Goal: Transaction & Acquisition: Purchase product/service

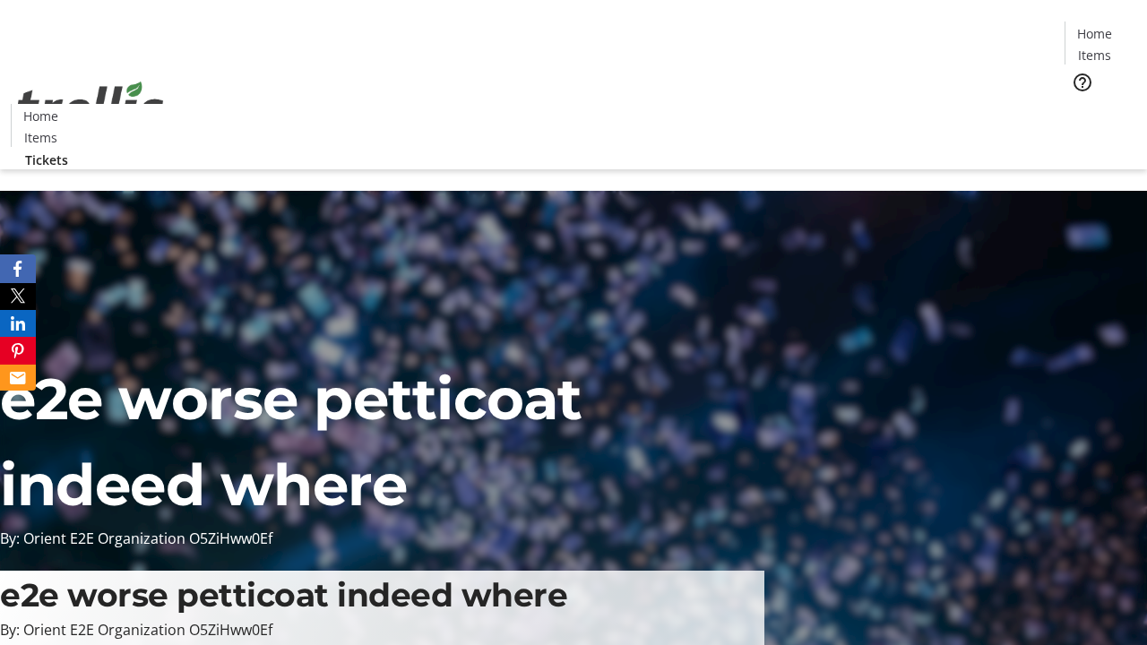
click at [1079, 104] on span "Tickets" at bounding box center [1100, 113] width 43 height 19
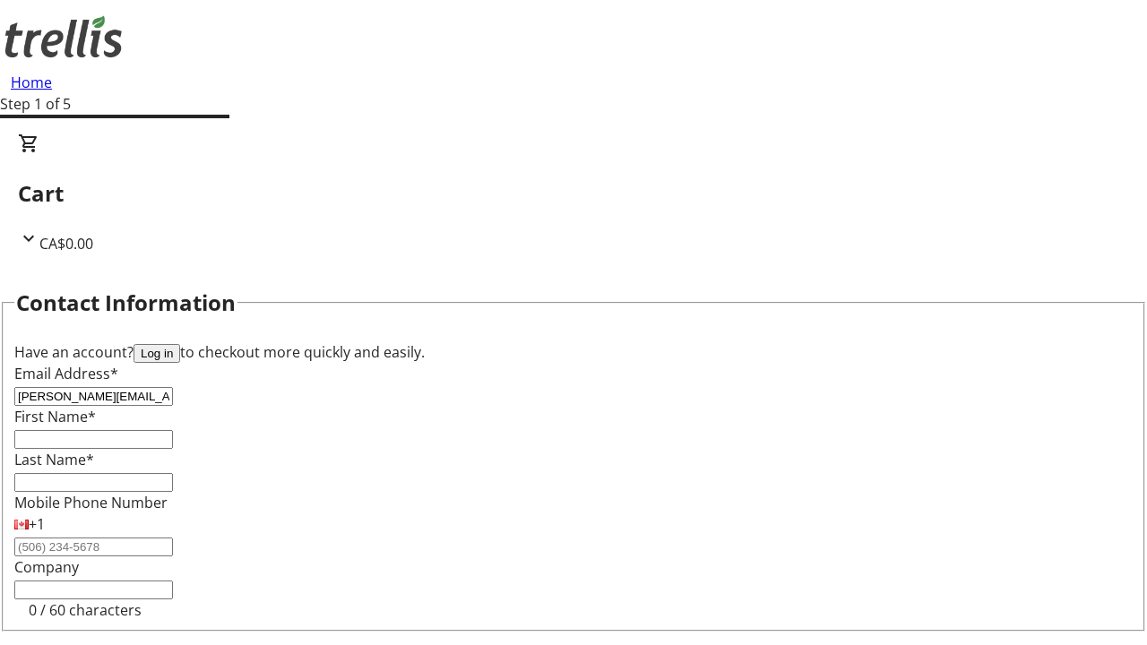
type input "[PERSON_NAME][EMAIL_ADDRESS][DOMAIN_NAME]"
type input "[PERSON_NAME]"
